Goal: Task Accomplishment & Management: Use online tool/utility

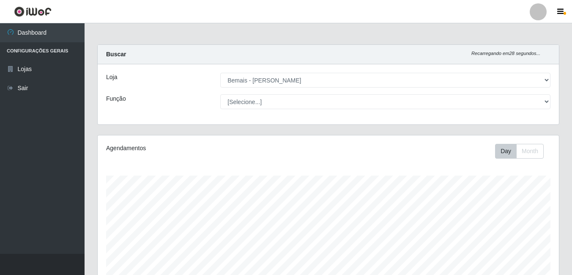
select select "230"
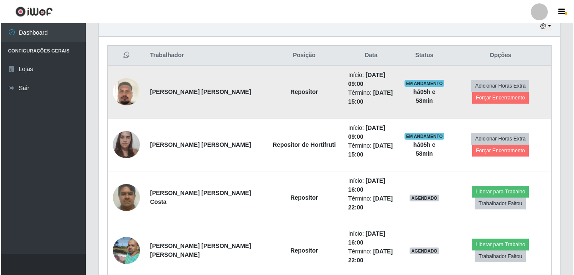
scroll to position [176, 461]
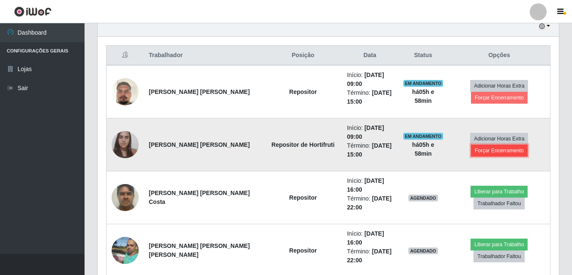
click at [483, 154] on button "Forçar Encerramento" at bounding box center [499, 151] width 57 height 12
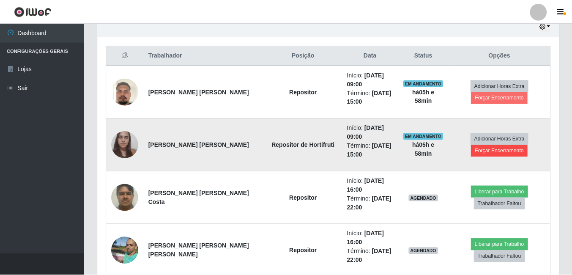
scroll to position [176, 457]
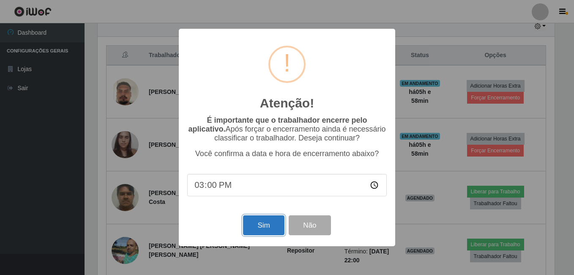
click at [252, 230] on button "Sim" at bounding box center [263, 225] width 41 height 20
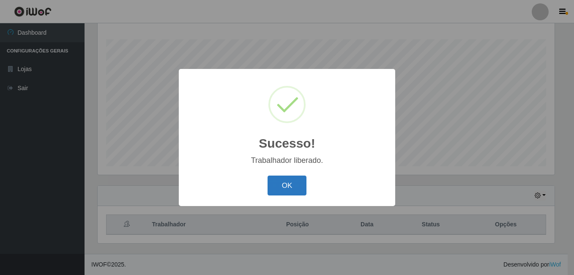
click at [284, 180] on button "OK" at bounding box center [287, 186] width 39 height 20
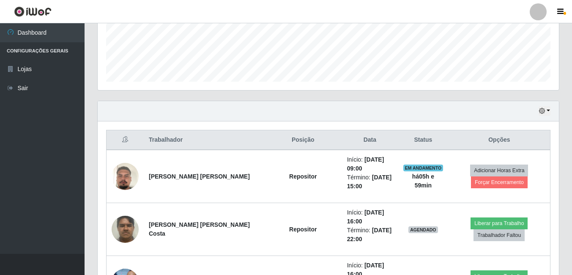
scroll to position [263, 0]
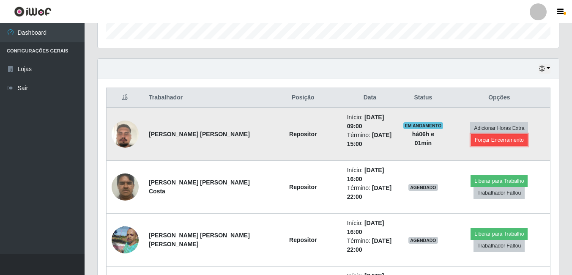
click at [486, 139] on button "Forçar Encerramento" at bounding box center [499, 140] width 57 height 12
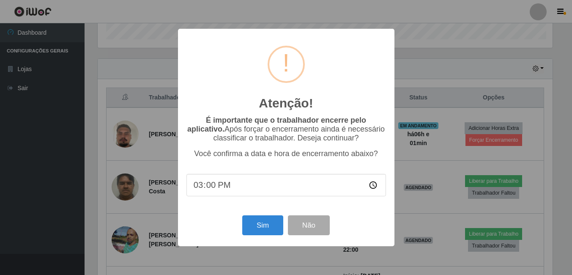
scroll to position [176, 457]
click at [267, 232] on button "Sim" at bounding box center [263, 225] width 41 height 20
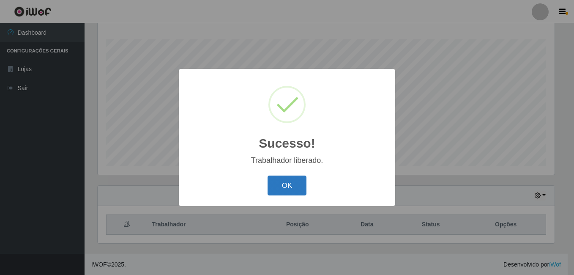
click at [282, 187] on button "OK" at bounding box center [287, 186] width 39 height 20
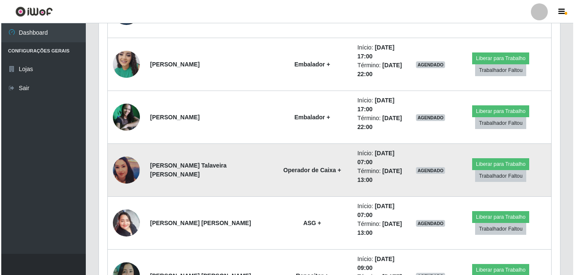
scroll to position [1405, 0]
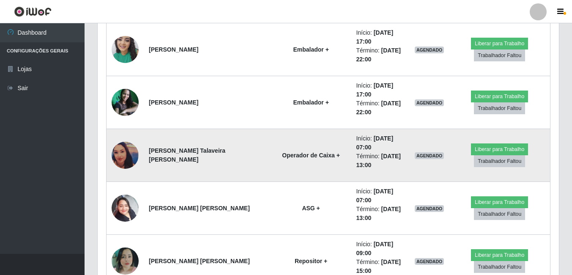
click at [131, 154] on img at bounding box center [125, 155] width 27 height 27
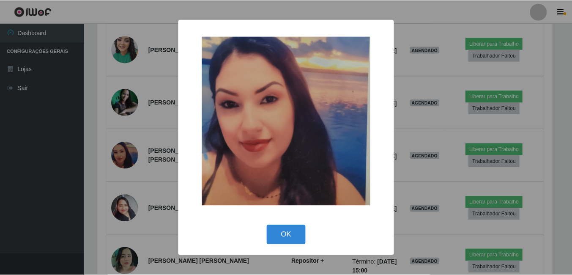
scroll to position [176, 457]
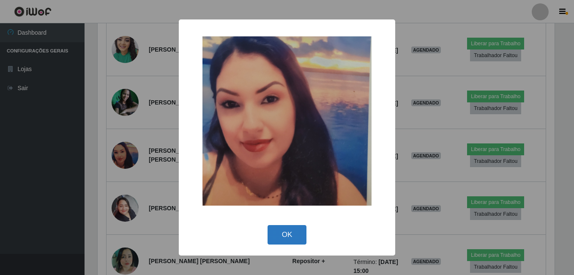
click at [280, 236] on button "OK" at bounding box center [287, 235] width 39 height 20
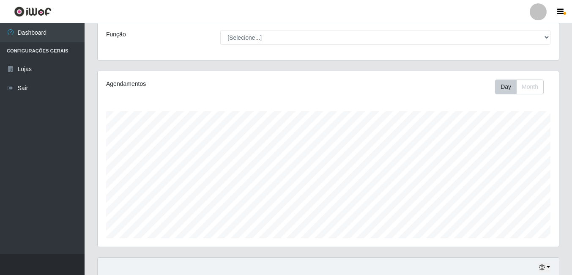
scroll to position [127, 0]
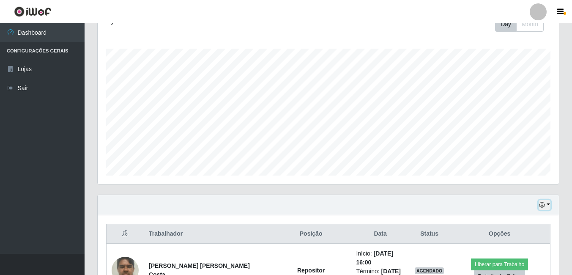
click at [546, 203] on button "button" at bounding box center [545, 205] width 12 height 10
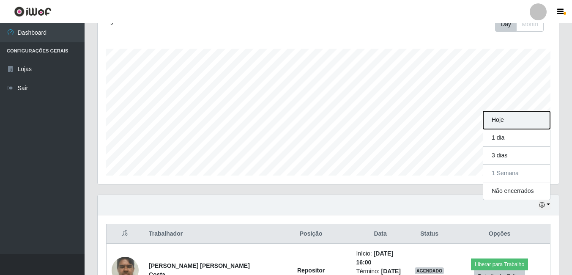
click at [516, 121] on button "Hoje" at bounding box center [516, 120] width 67 height 18
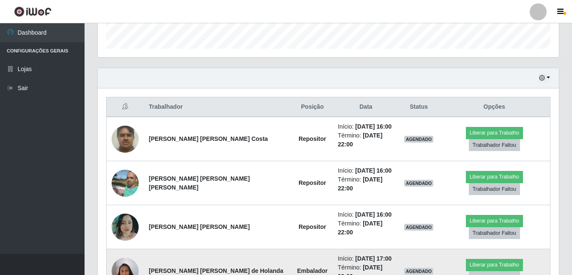
scroll to position [296, 0]
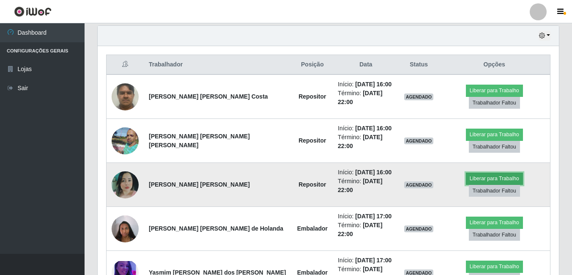
click at [466, 173] on button "Liberar para Trabalho" at bounding box center [494, 179] width 57 height 12
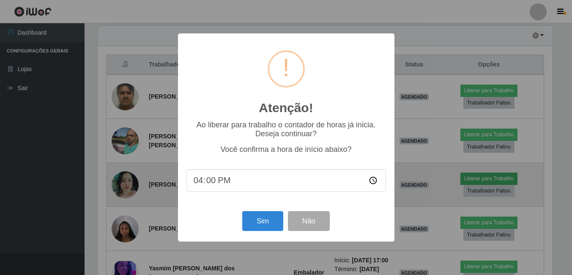
scroll to position [176, 457]
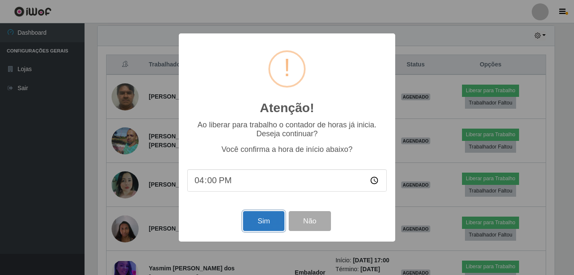
click at [267, 228] on button "Sim" at bounding box center [263, 221] width 41 height 20
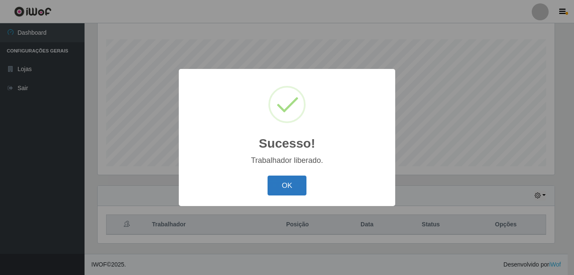
click at [279, 185] on button "OK" at bounding box center [287, 186] width 39 height 20
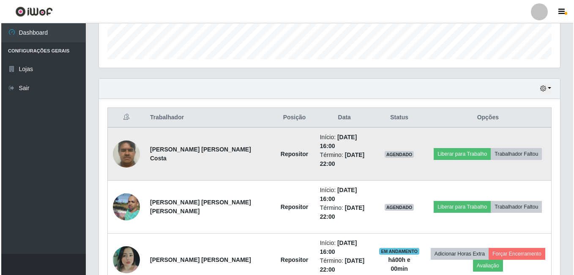
scroll to position [263, 0]
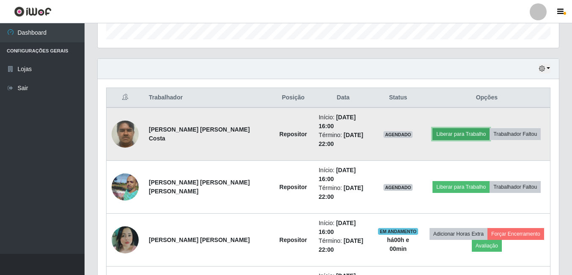
click at [447, 136] on button "Liberar para Trabalho" at bounding box center [461, 134] width 57 height 12
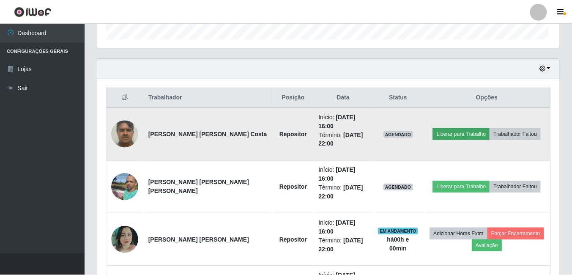
scroll to position [176, 457]
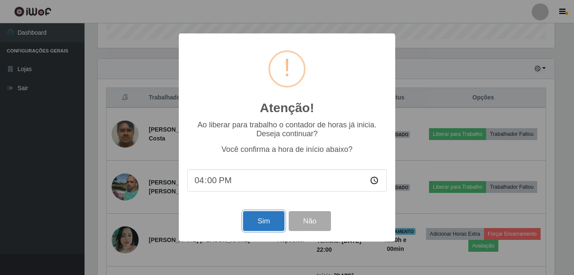
click at [258, 223] on button "Sim" at bounding box center [263, 221] width 41 height 20
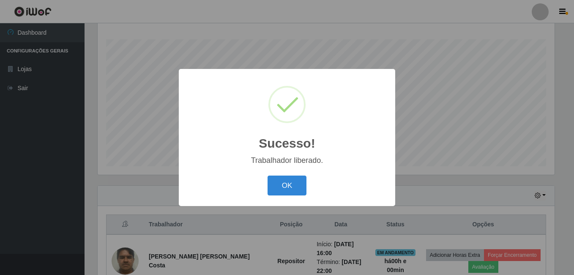
click at [288, 176] on div "OK Cancel" at bounding box center [287, 185] width 200 height 24
click at [286, 189] on button "OK" at bounding box center [287, 186] width 39 height 20
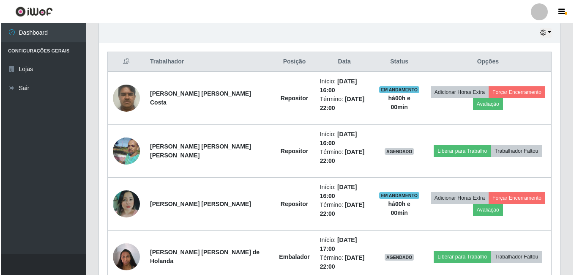
scroll to position [348, 0]
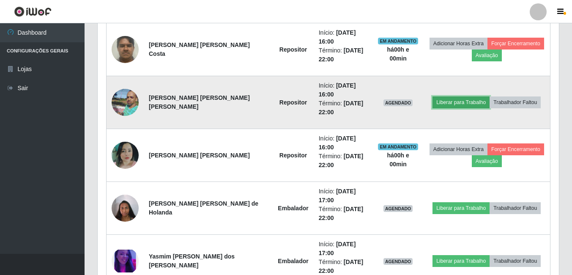
click at [447, 103] on button "Liberar para Trabalho" at bounding box center [461, 102] width 57 height 12
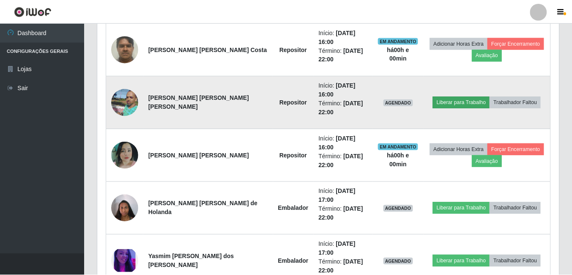
scroll to position [176, 457]
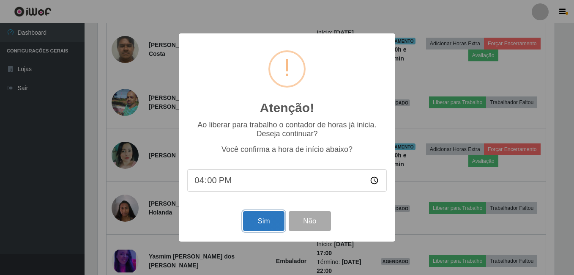
click at [255, 222] on button "Sim" at bounding box center [263, 221] width 41 height 20
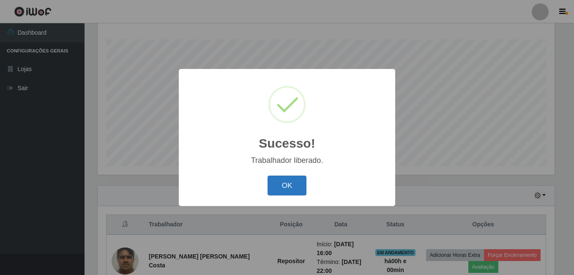
click at [285, 182] on button "OK" at bounding box center [287, 186] width 39 height 20
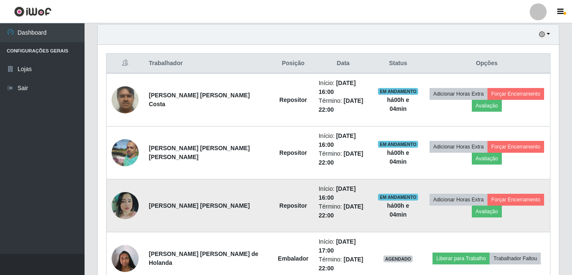
scroll to position [305, 0]
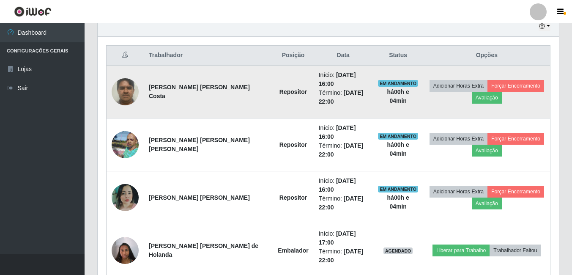
click at [129, 91] on img at bounding box center [125, 92] width 27 height 36
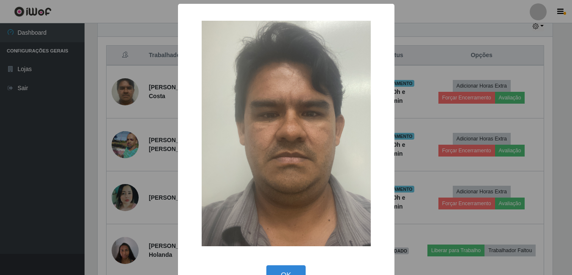
scroll to position [176, 457]
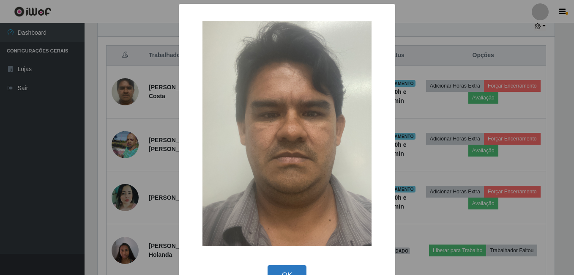
click at [296, 267] on button "OK" at bounding box center [287, 275] width 39 height 20
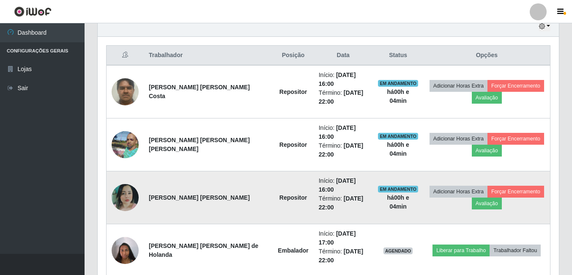
scroll to position [176, 461]
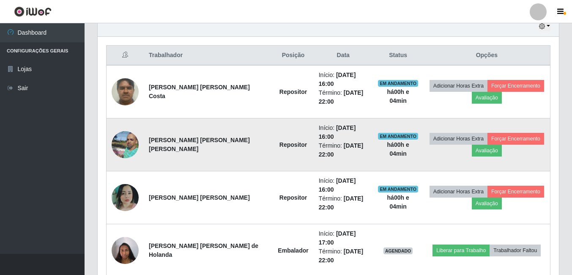
click at [129, 148] on img at bounding box center [125, 144] width 27 height 36
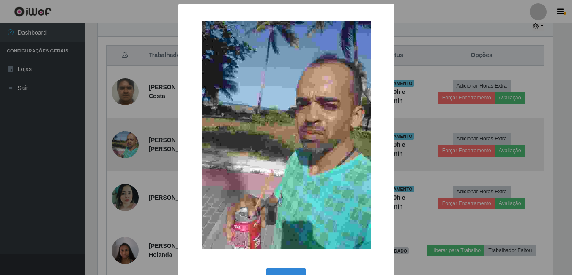
scroll to position [176, 457]
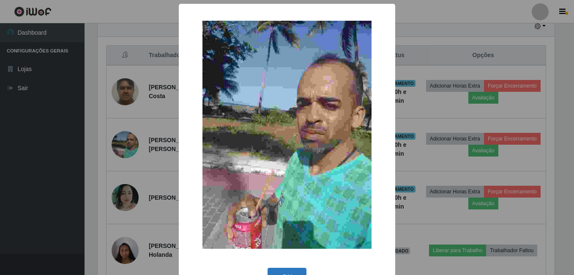
click at [290, 274] on button "OK" at bounding box center [287, 278] width 39 height 20
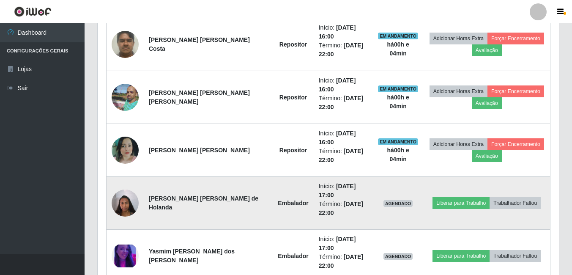
scroll to position [390, 0]
